Goal: Obtain resource: Download file/media

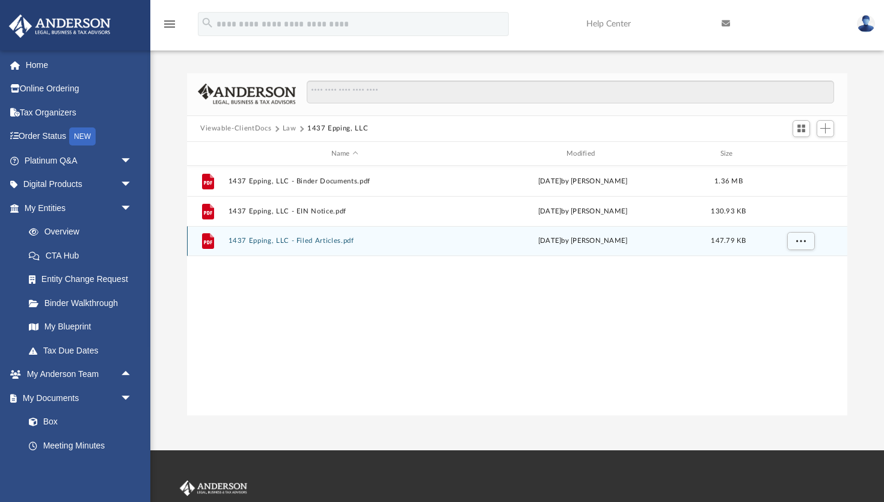
scroll to position [273, 660]
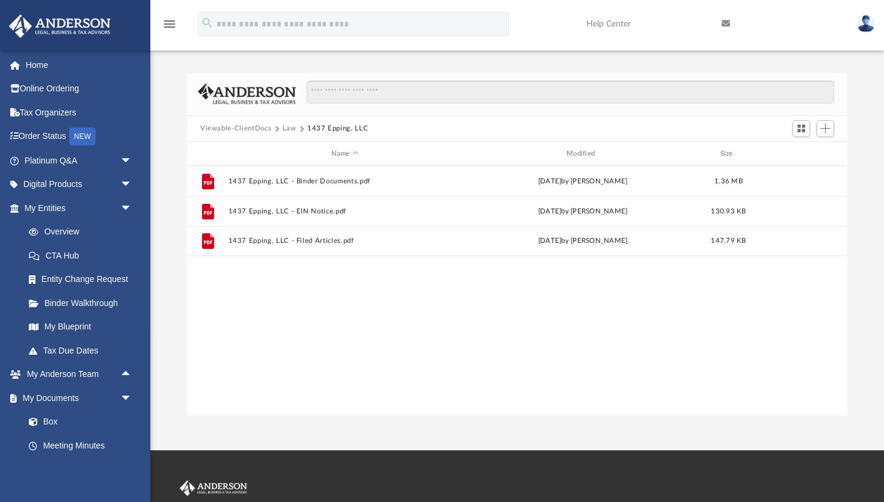
click at [286, 131] on button "Law" at bounding box center [290, 128] width 14 height 11
click at [281, 124] on span "Viewable-ClientDocs" at bounding box center [241, 128] width 82 height 11
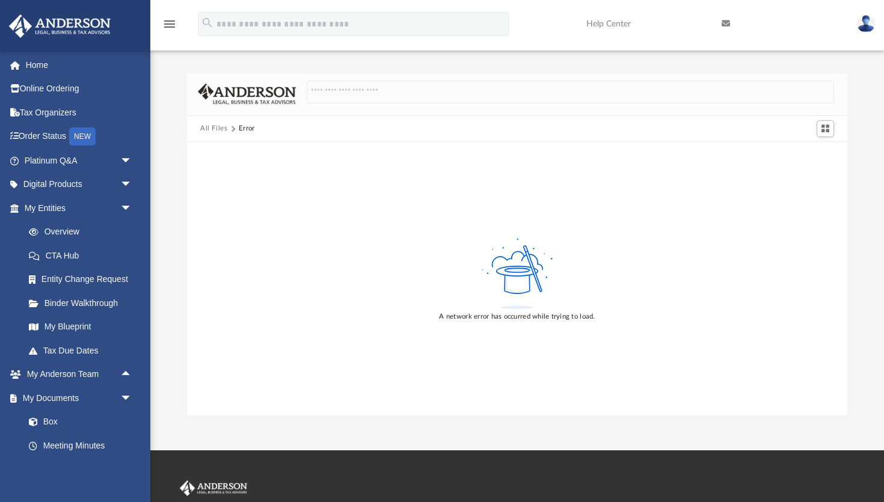
click at [213, 130] on button "All Files" at bounding box center [214, 128] width 28 height 11
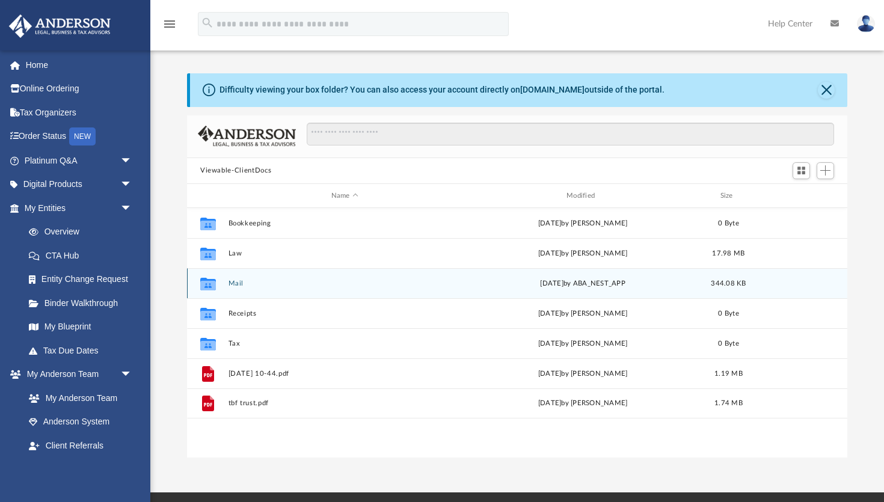
scroll to position [273, 660]
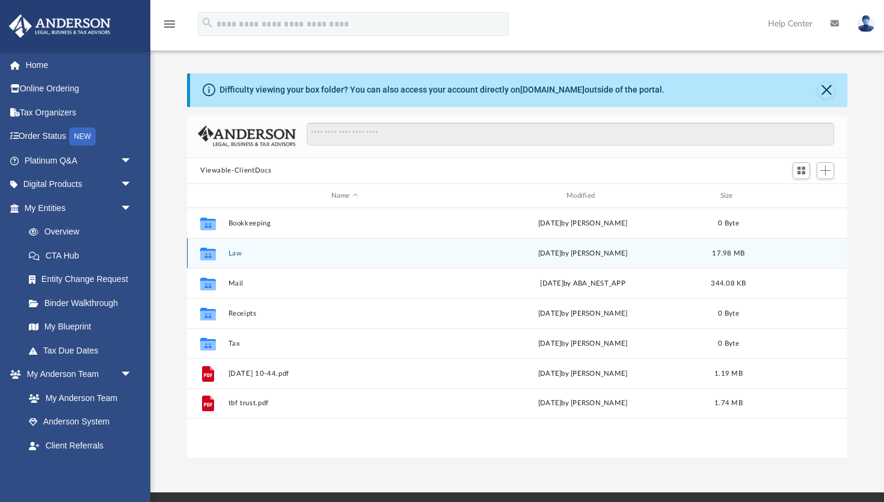
click at [274, 258] on div "Collaborated Folder Law Mon Sep 29 2025 by Manny Montealto 17.98 MB" at bounding box center [517, 253] width 660 height 30
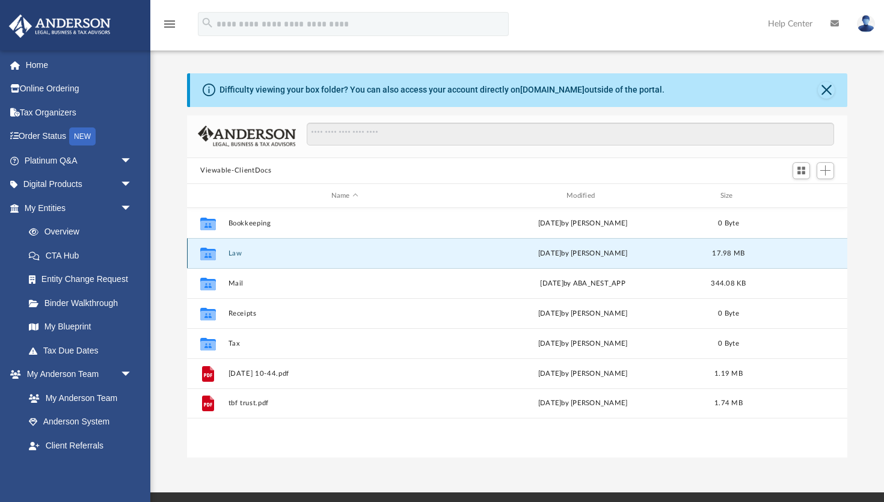
click at [235, 255] on button "Law" at bounding box center [344, 254] width 233 height 8
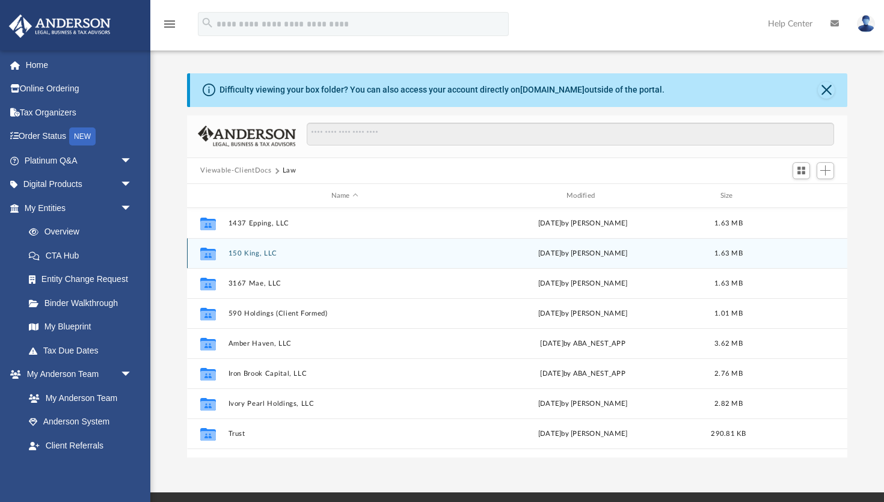
click at [247, 254] on button "150 King, LLC" at bounding box center [344, 254] width 233 height 8
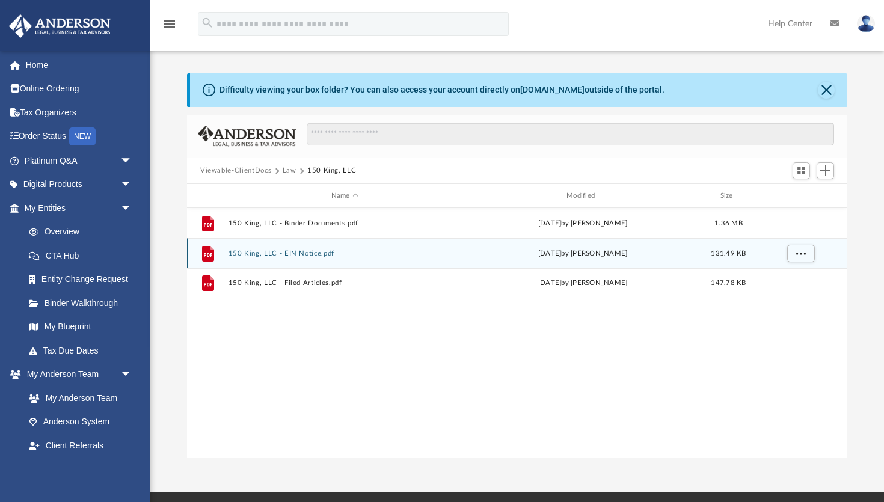
click at [316, 248] on div "File 150 King, LLC - EIN Notice.pdf Thu Sep 18 2025 by Manny Montealto 131.49 KB" at bounding box center [517, 253] width 660 height 30
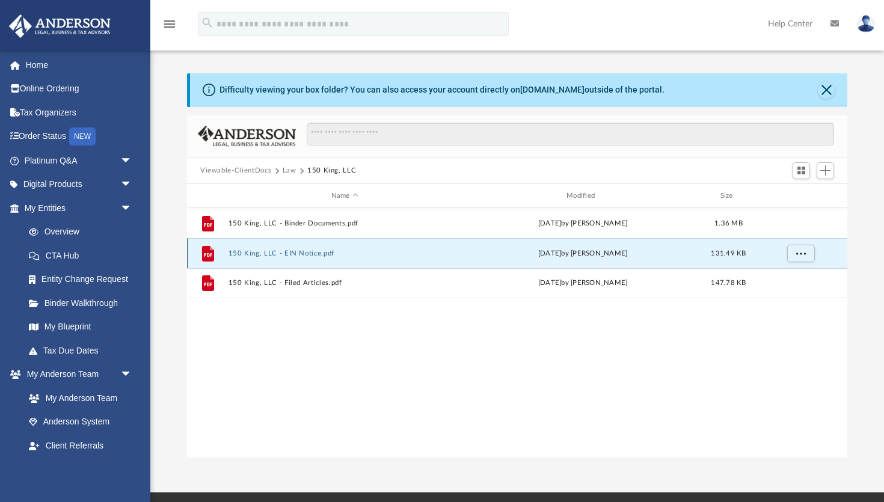
click at [317, 251] on button "150 King, LLC - EIN Notice.pdf" at bounding box center [344, 254] width 233 height 8
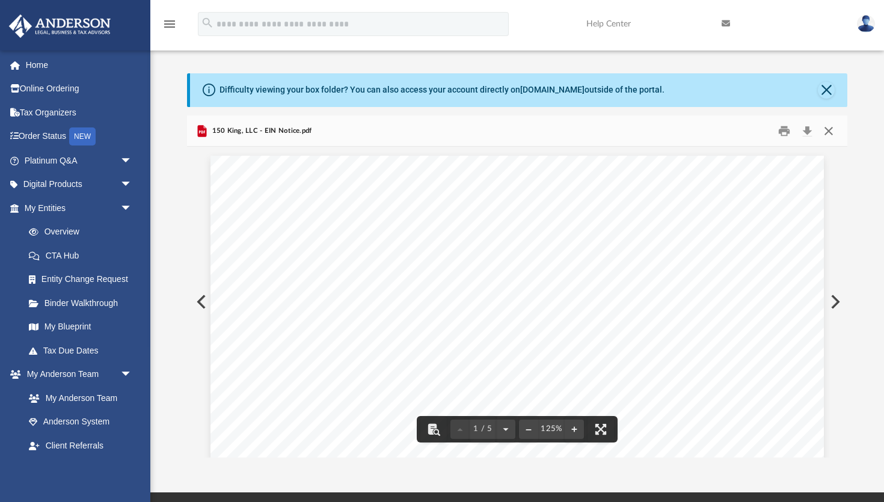
click at [828, 131] on button "Close" at bounding box center [829, 130] width 22 height 19
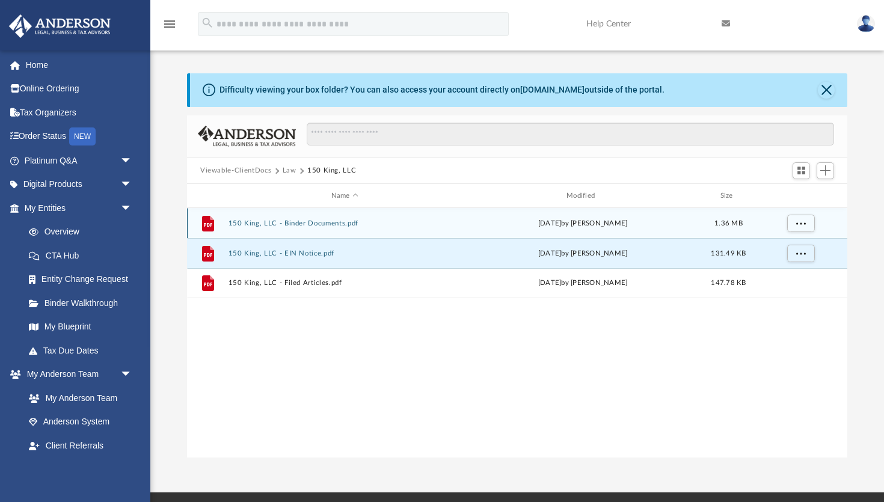
click at [308, 222] on button "150 King, LLC - Binder Documents.pdf" at bounding box center [344, 223] width 233 height 8
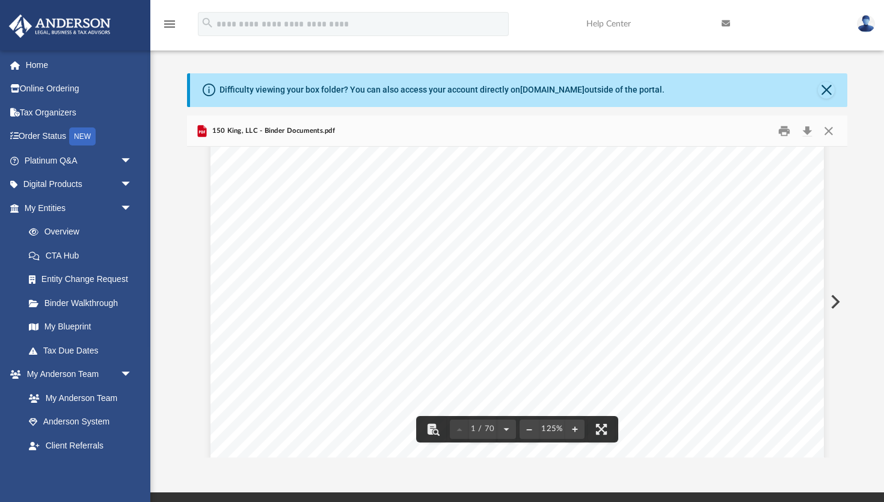
scroll to position [0, 0]
click at [808, 132] on button "Download" at bounding box center [807, 130] width 22 height 19
